Goal: Task Accomplishment & Management: Complete application form

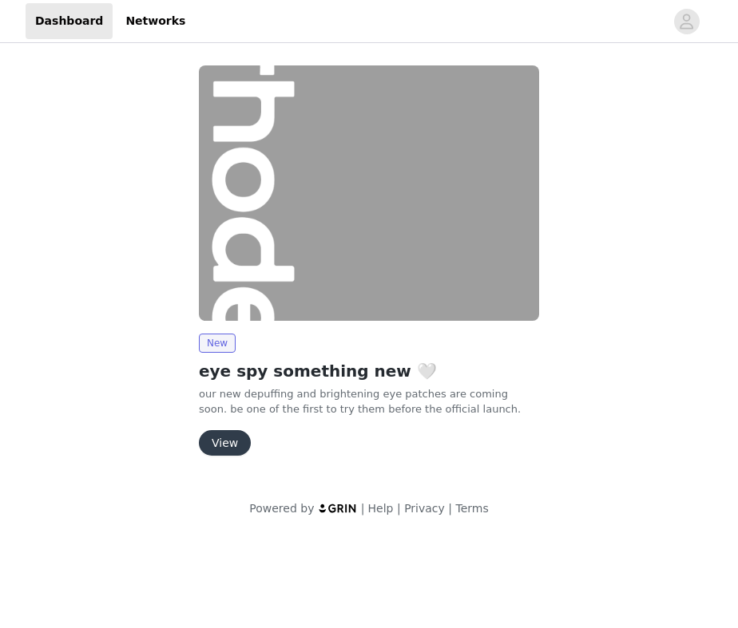
click at [228, 451] on button "View" at bounding box center [225, 443] width 52 height 26
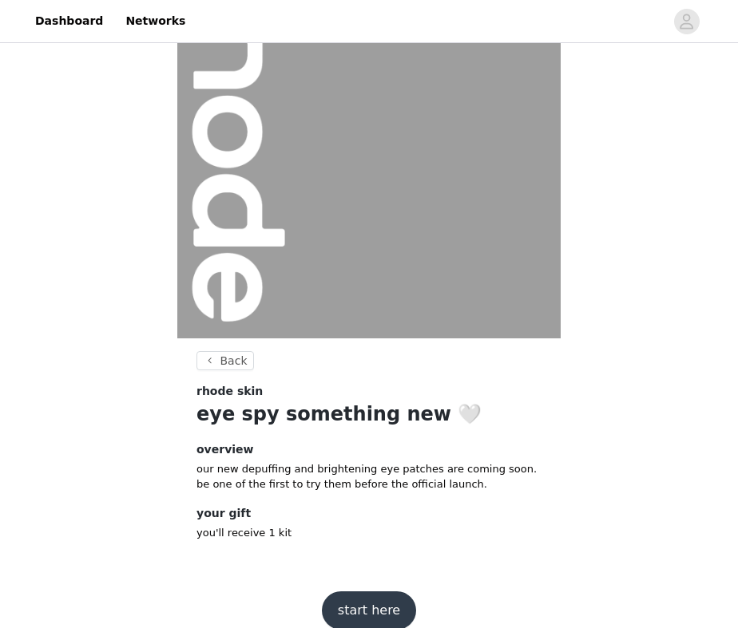
scroll to position [113, 0]
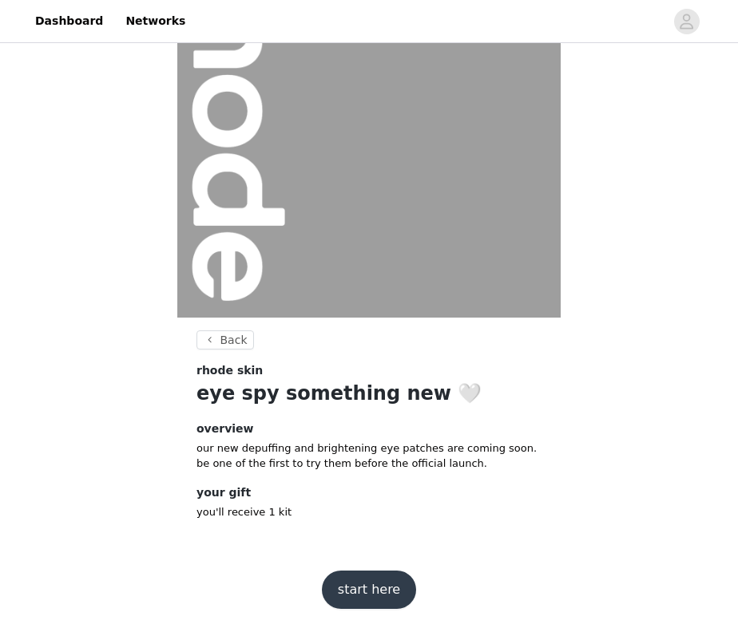
click at [363, 586] on button "start here" at bounding box center [369, 590] width 94 height 38
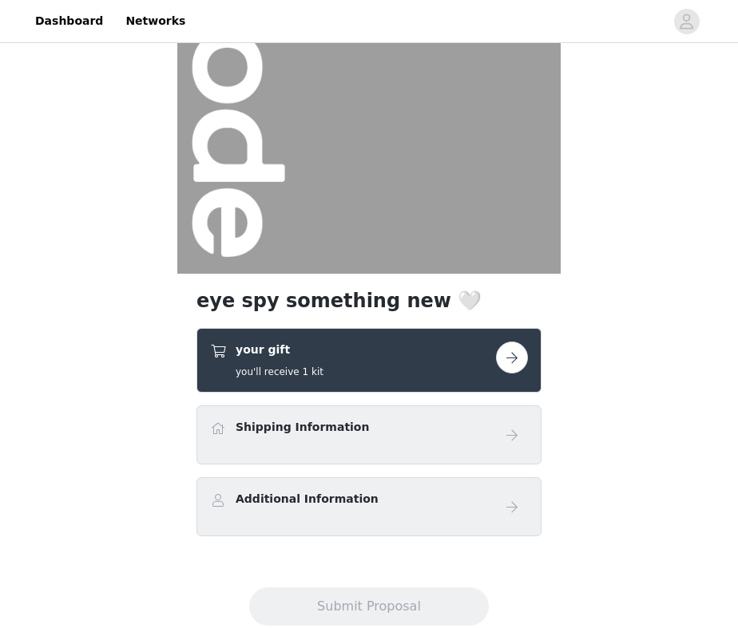
scroll to position [200, 0]
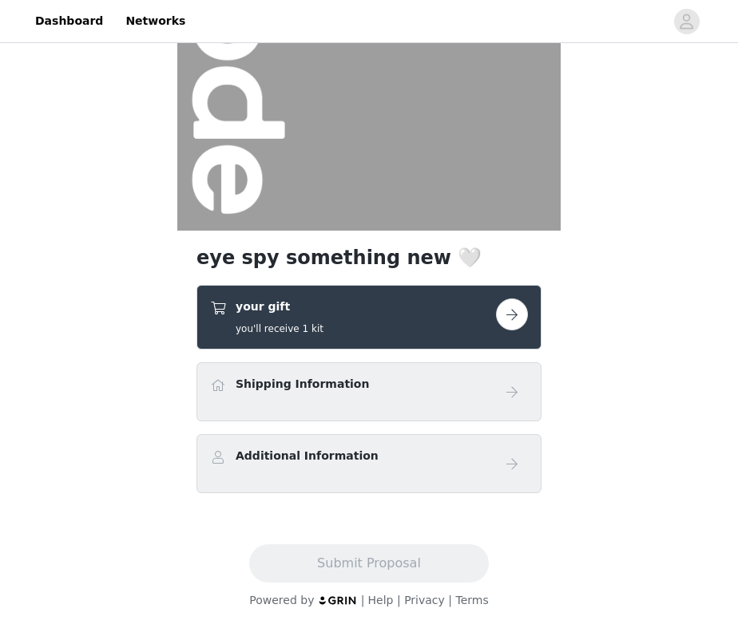
click at [512, 323] on button "button" at bounding box center [512, 315] width 32 height 32
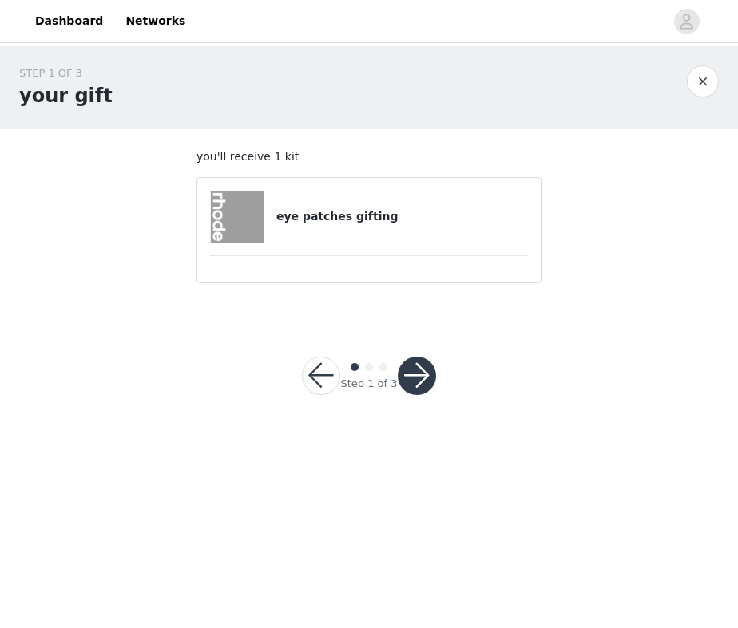
click at [424, 374] on button "button" at bounding box center [417, 376] width 38 height 38
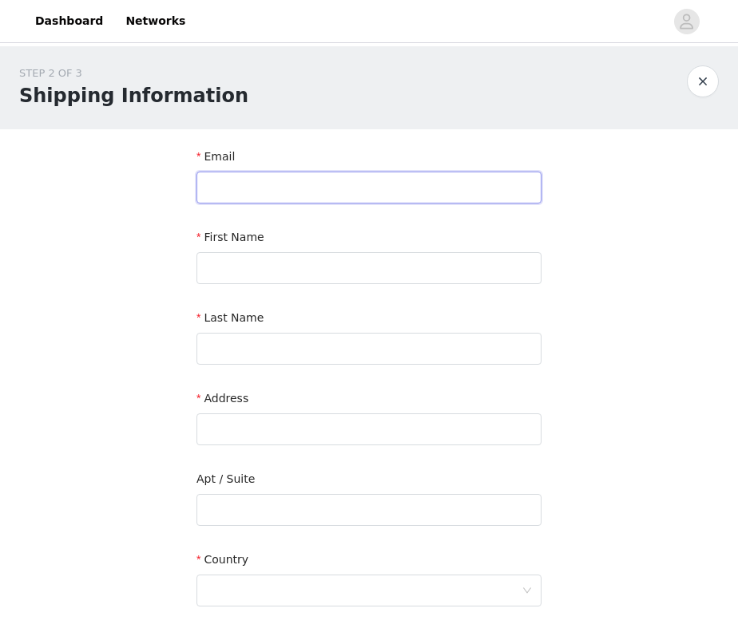
click at [352, 181] on input "text" at bounding box center [368, 188] width 345 height 32
type input "[EMAIL_ADDRESS][DOMAIN_NAME]"
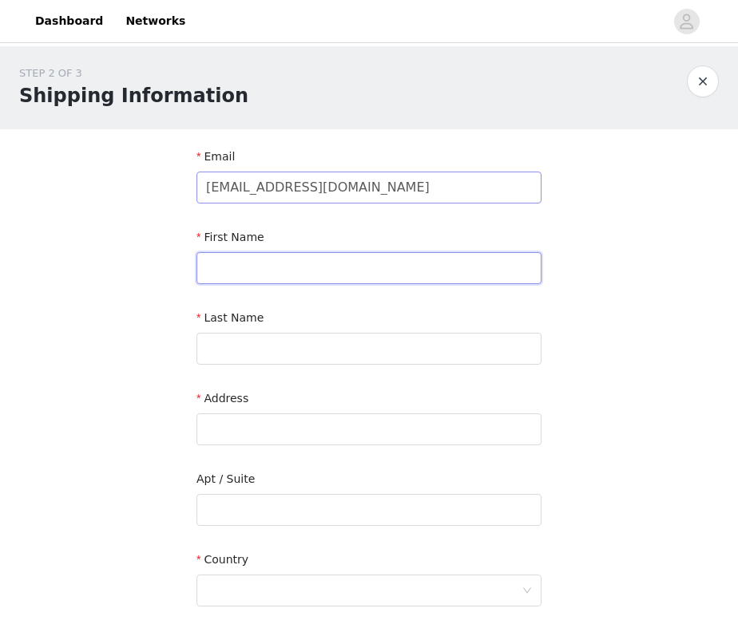
type input "[PERSON_NAME]"
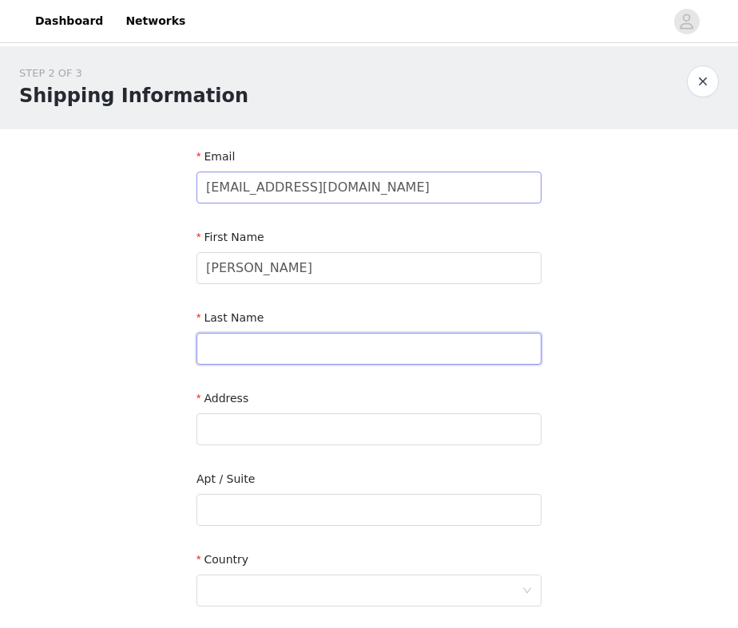
type input "[PERSON_NAME]"
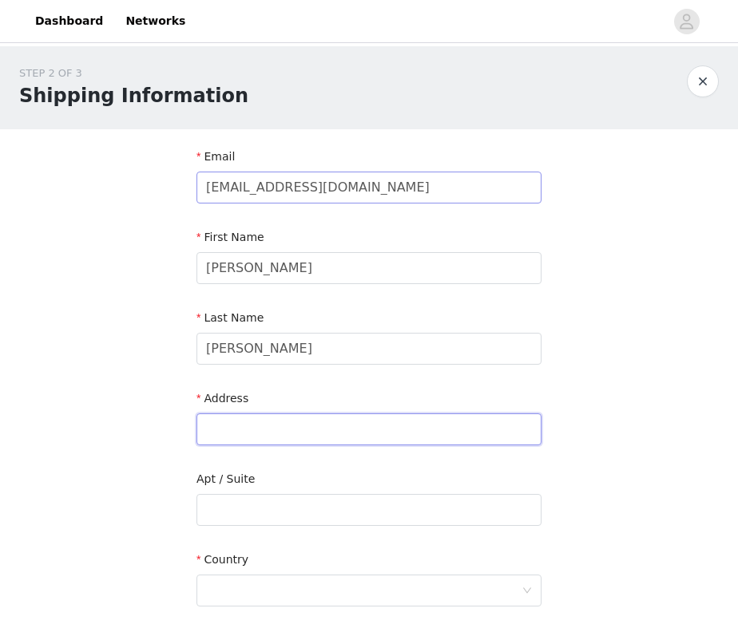
type input "[STREET_ADDRESS][PERSON_NAME]"
type input "[GEOGRAPHIC_DATA]"
type input "77019"
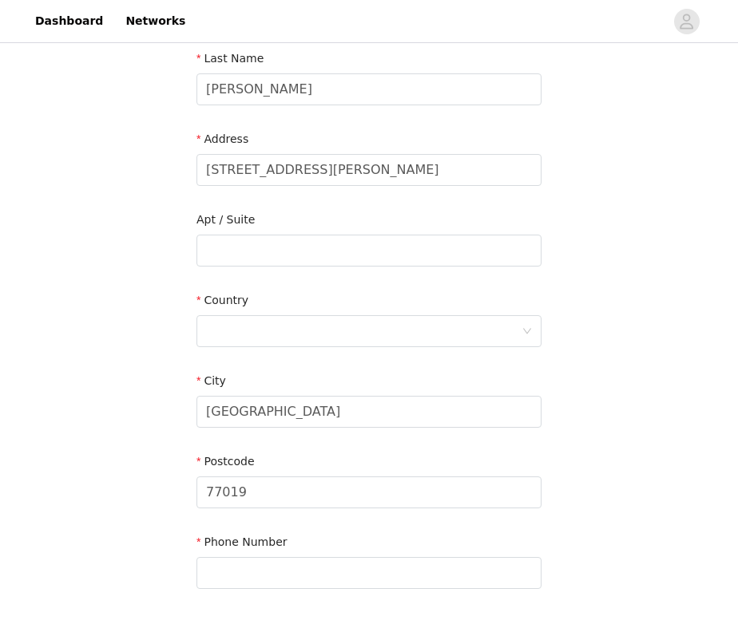
scroll to position [345, 0]
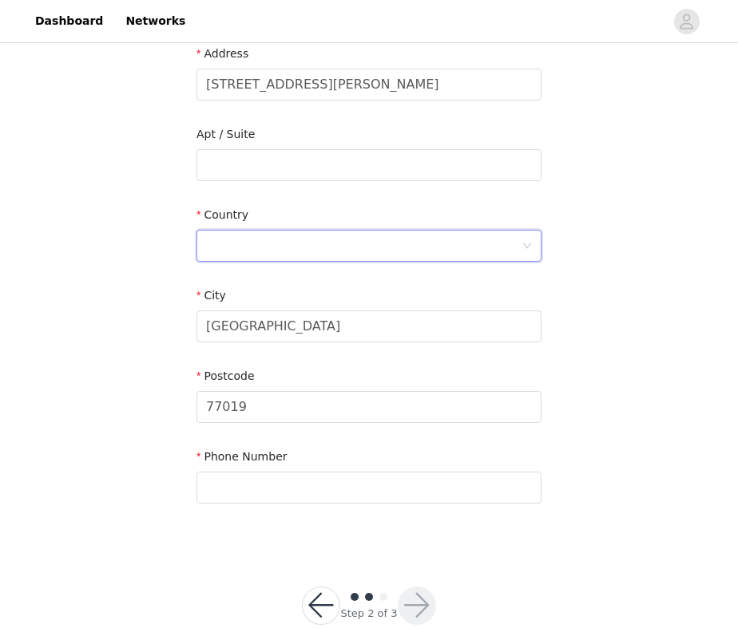
click at [297, 234] on div at bounding box center [363, 246] width 315 height 30
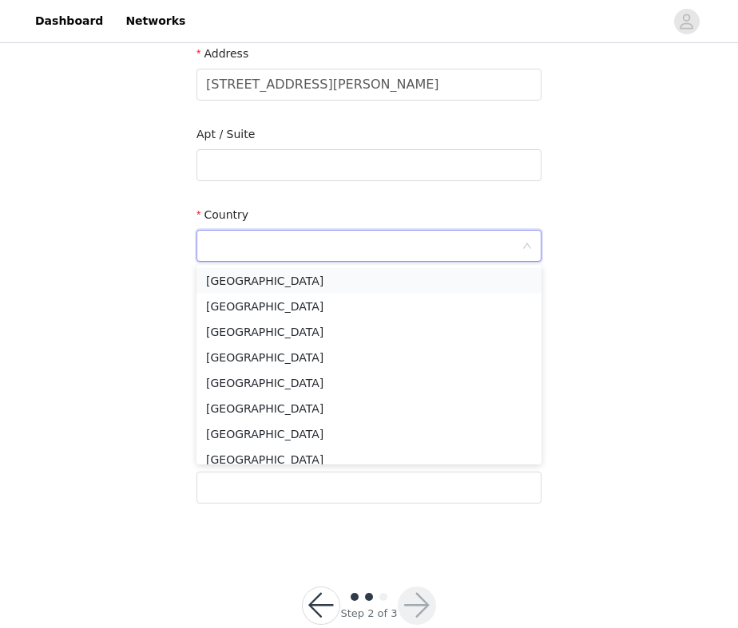
click at [281, 279] on li "[GEOGRAPHIC_DATA]" at bounding box center [368, 281] width 345 height 26
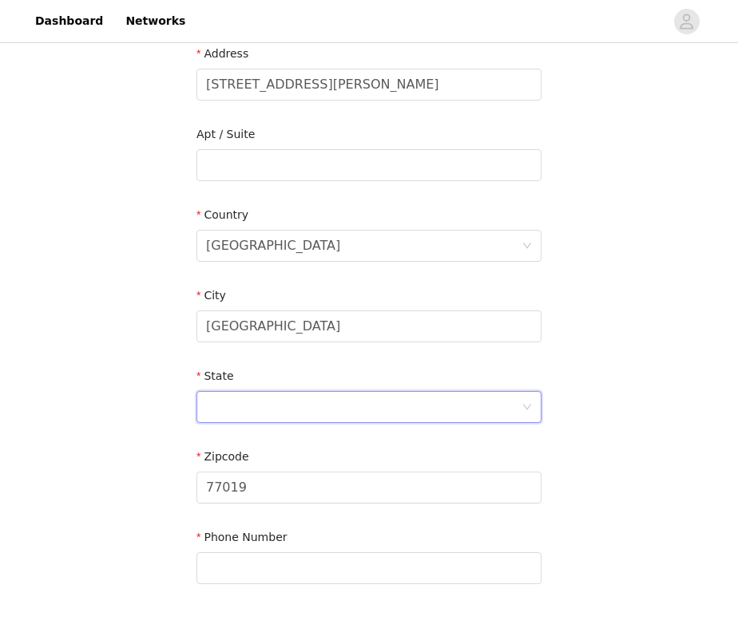
click at [257, 410] on div at bounding box center [363, 407] width 315 height 30
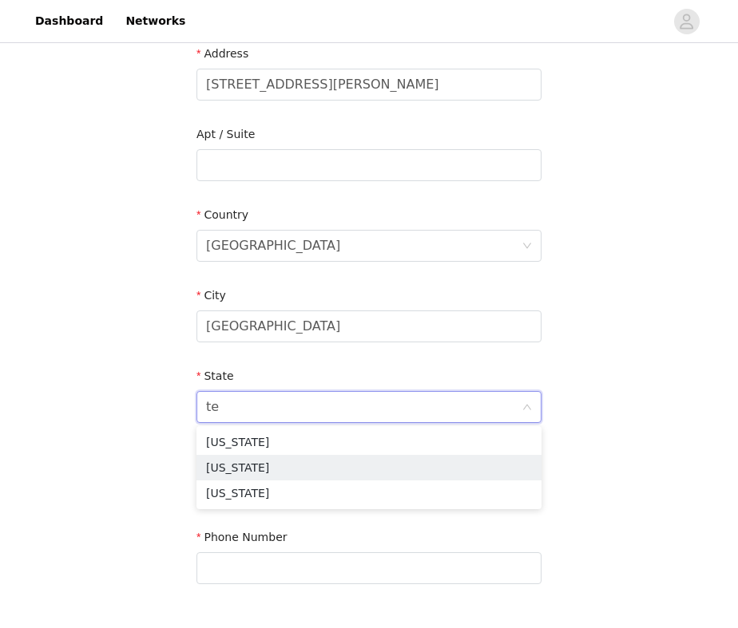
type input "tex"
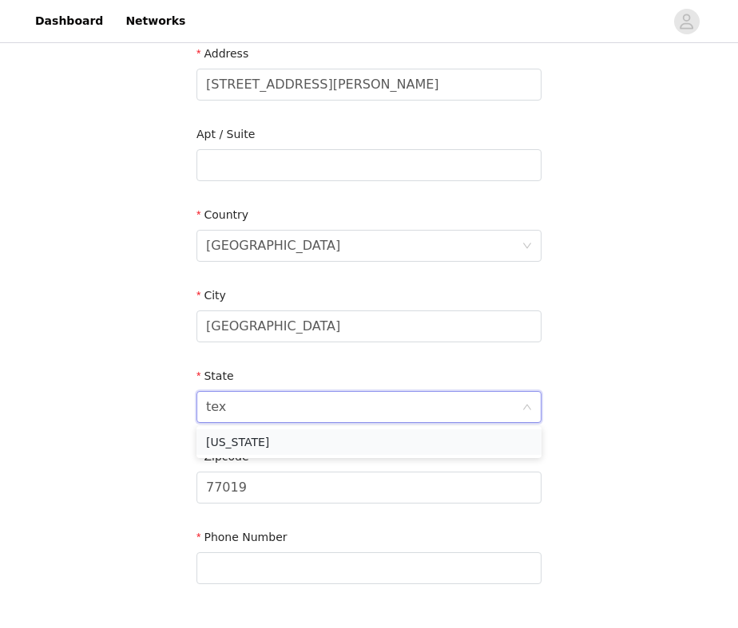
click at [236, 447] on li "[US_STATE]" at bounding box center [368, 443] width 345 height 26
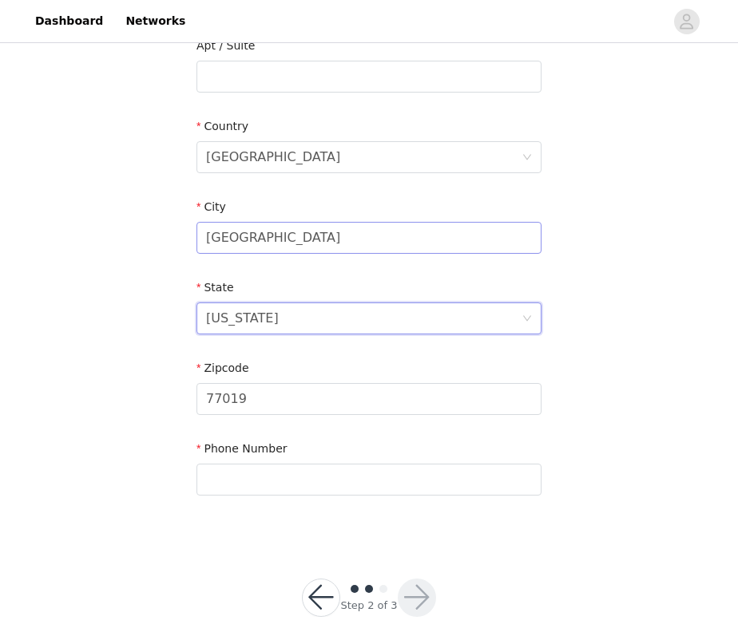
scroll to position [444, 0]
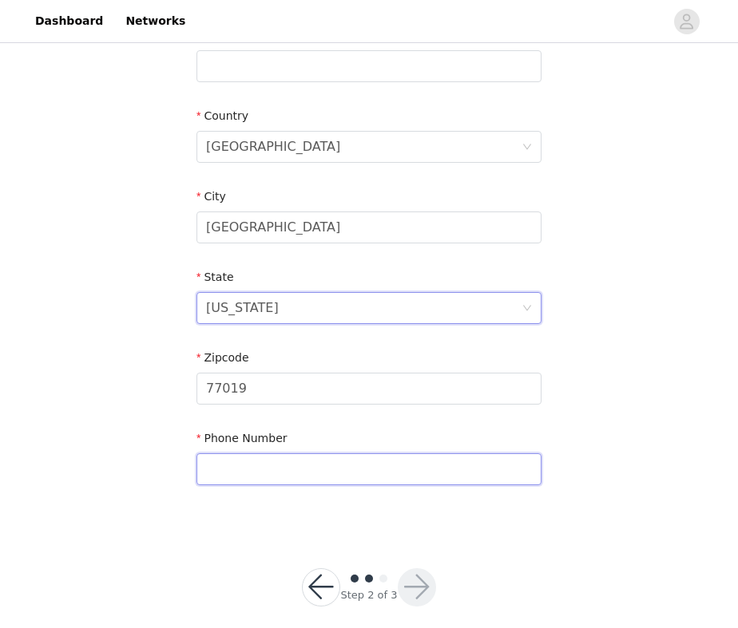
click at [271, 465] on input "text" at bounding box center [368, 470] width 345 height 32
type input "7323201176"
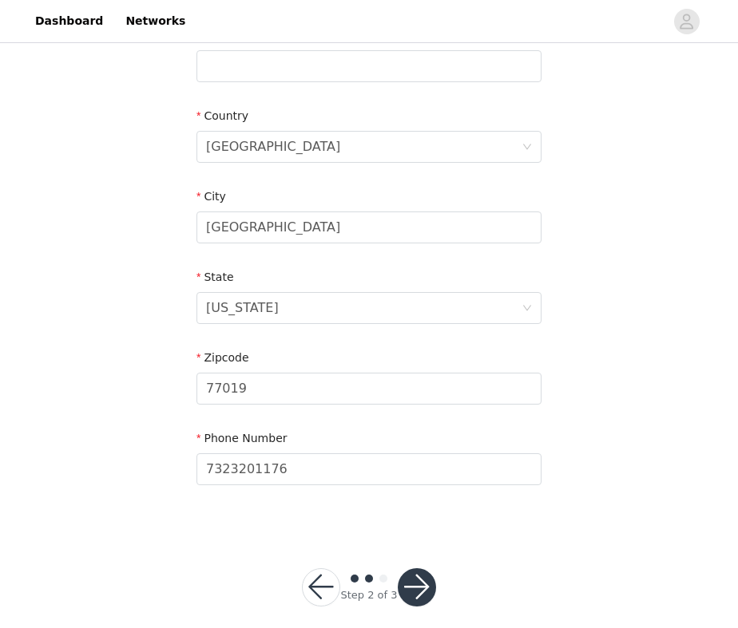
click at [426, 579] on button "button" at bounding box center [417, 588] width 38 height 38
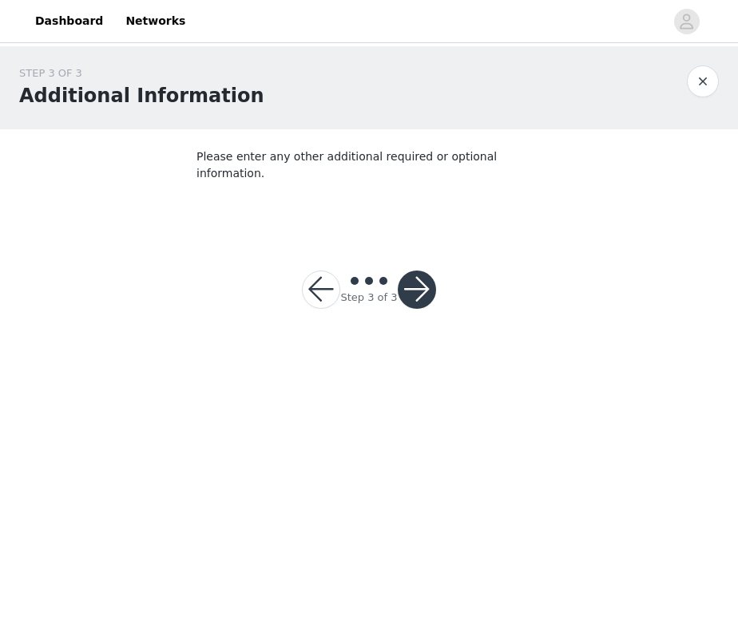
click at [420, 279] on button "button" at bounding box center [417, 290] width 38 height 38
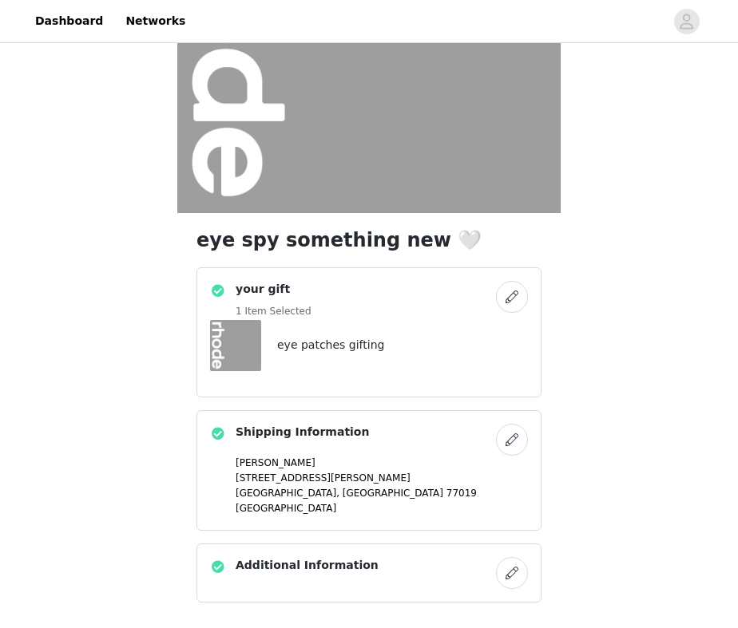
scroll to position [326, 0]
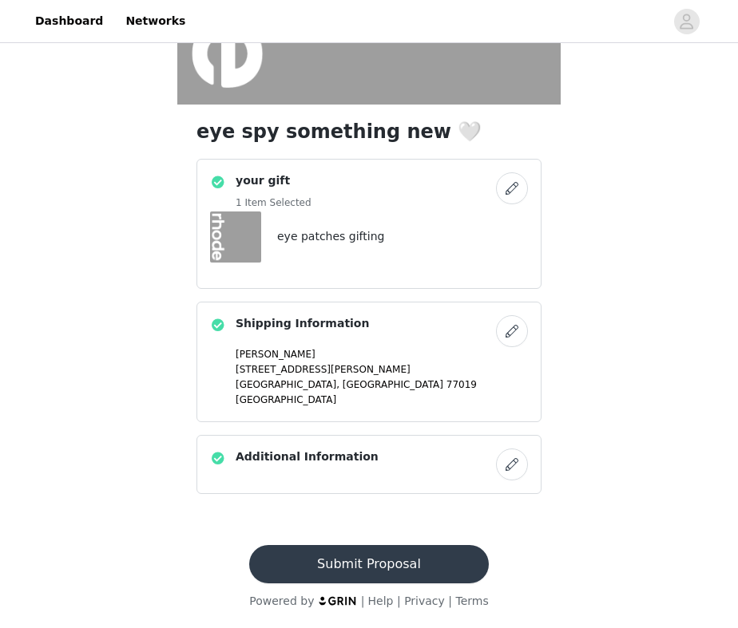
click at [414, 569] on button "Submit Proposal" at bounding box center [368, 564] width 239 height 38
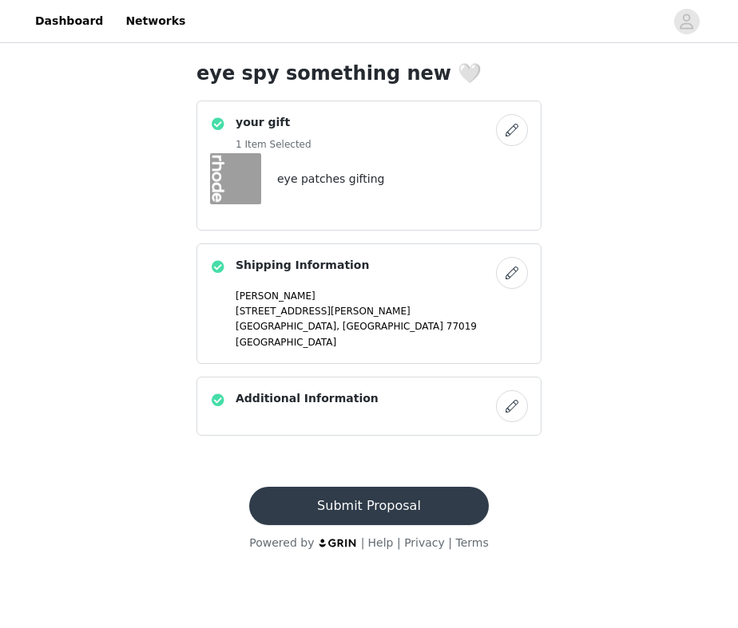
scroll to position [0, 0]
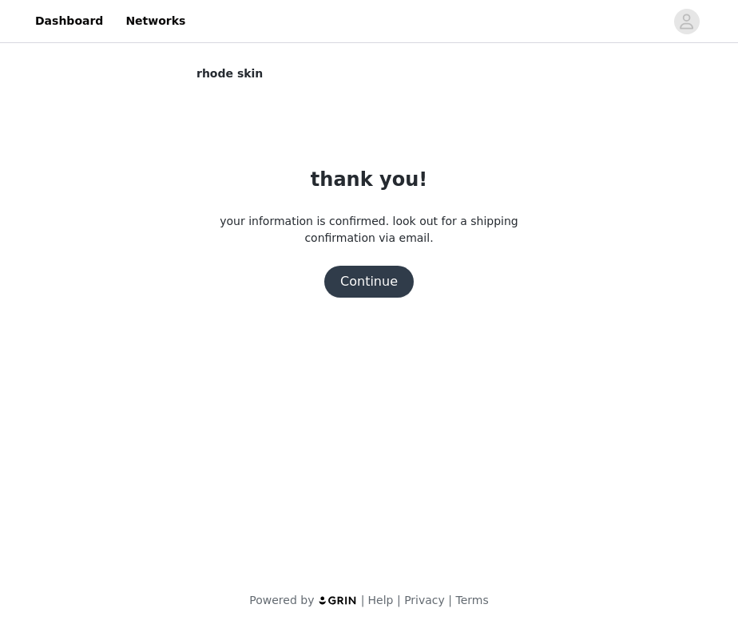
click at [382, 289] on button "Continue" at bounding box center [368, 282] width 89 height 32
